Goal: Task Accomplishment & Management: Use online tool/utility

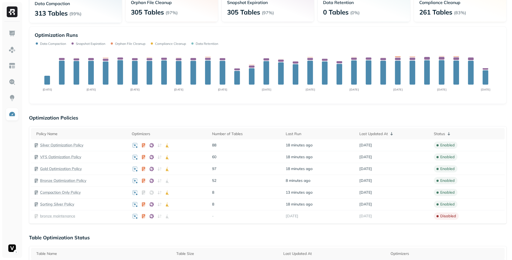
scroll to position [133, 0]
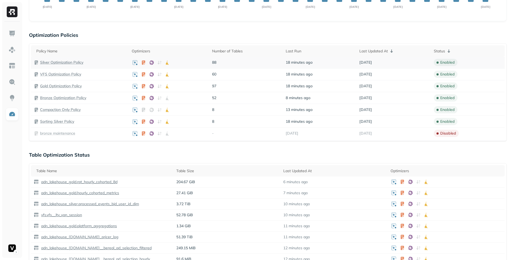
click at [62, 63] on p "Silver Optimization Policy" at bounding box center [61, 62] width 43 height 5
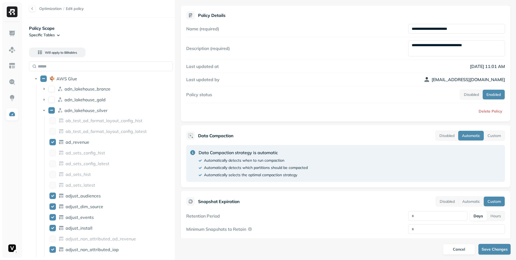
scroll to position [142, 0]
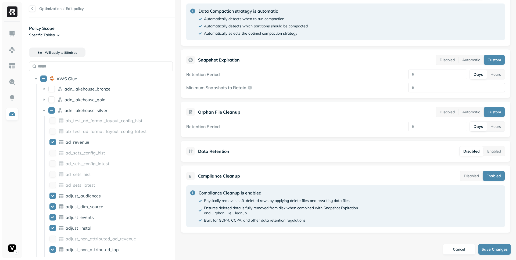
scroll to position [133, 0]
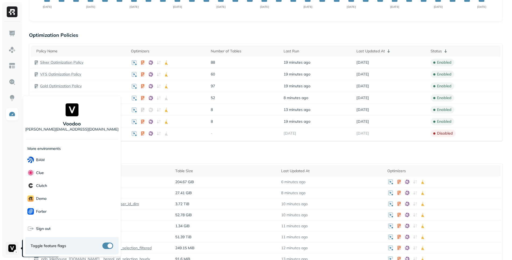
click at [12, 250] on html "Optimization New Policy Optimizers 6 POLICIES Data Compaction 313 Tables ( 99% …" at bounding box center [256, 167] width 512 height 600
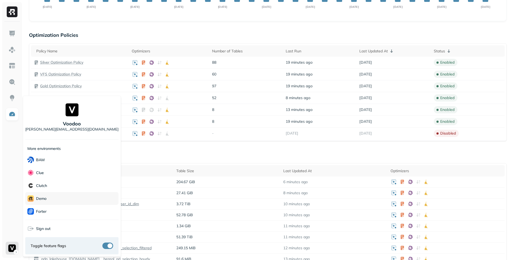
click at [54, 198] on div "demo" at bounding box center [71, 198] width 93 height 13
